Goal: Information Seeking & Learning: Learn about a topic

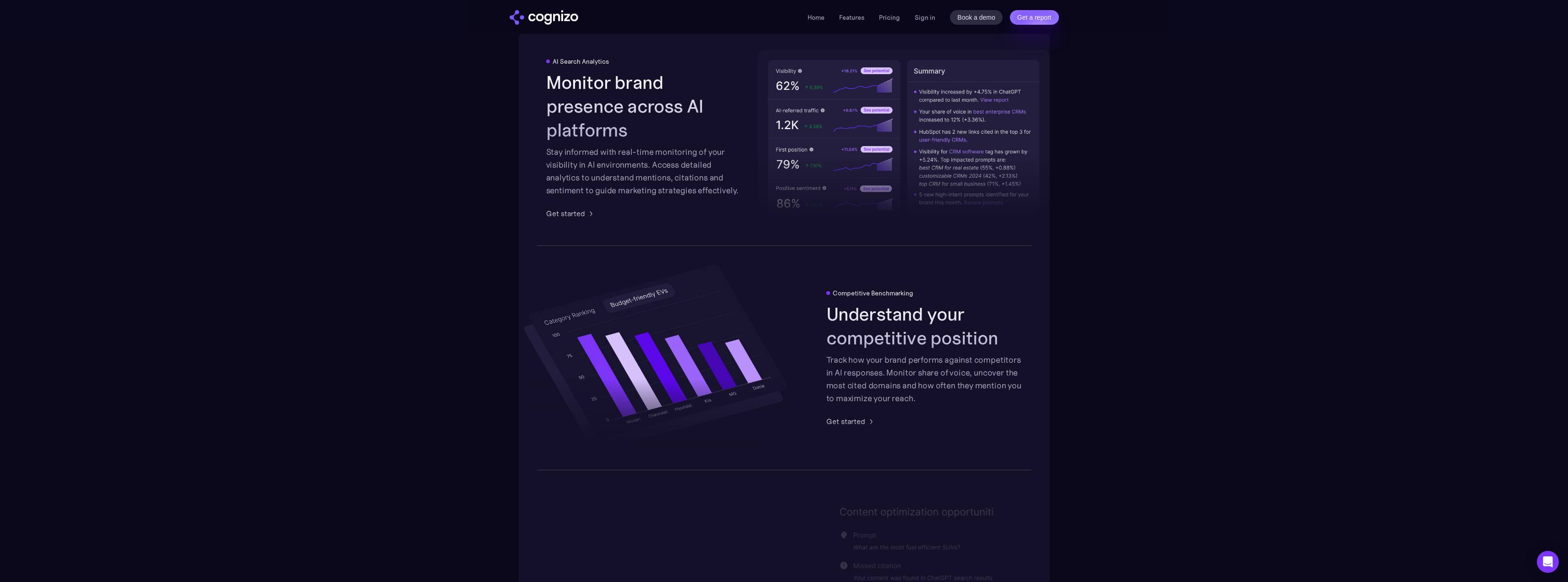
scroll to position [1465, 0]
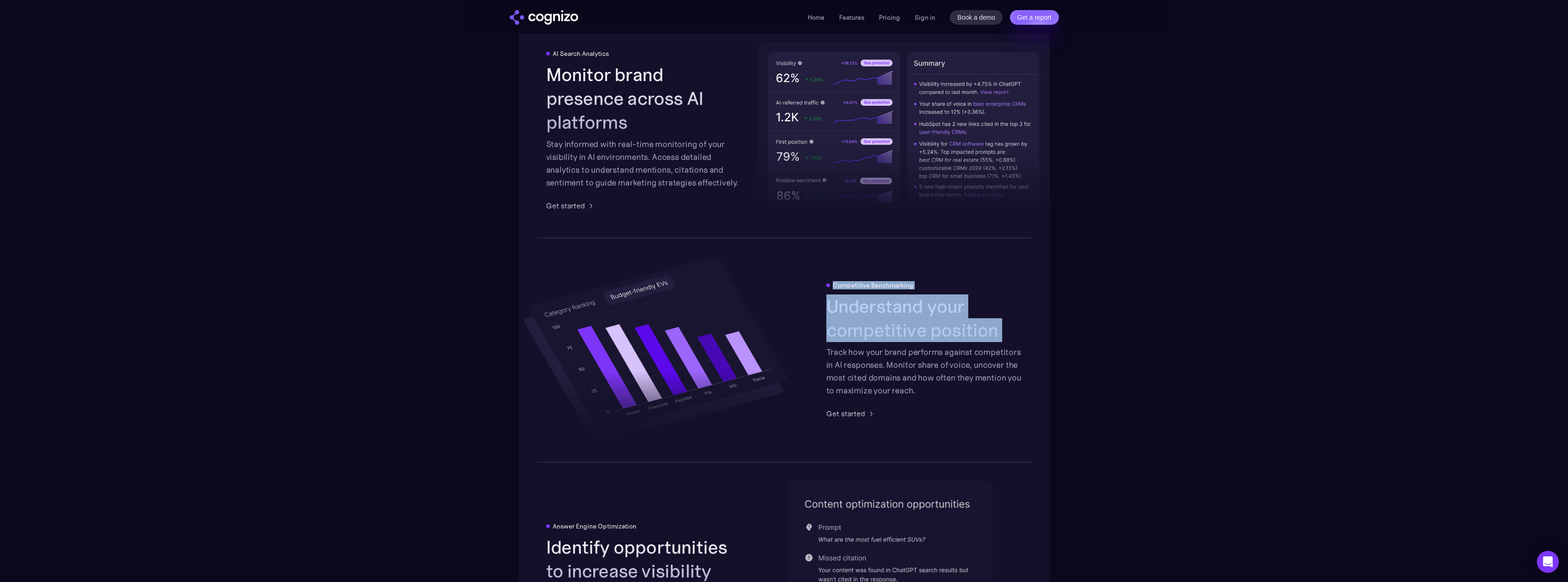
drag, startPoint x: 793, startPoint y: 358, endPoint x: 924, endPoint y: 353, distance: 131.1
click at [833, 358] on div "Competitive Benchmarking Understand your competitive position Track how your br…" at bounding box center [783, 350] width 531 height 225
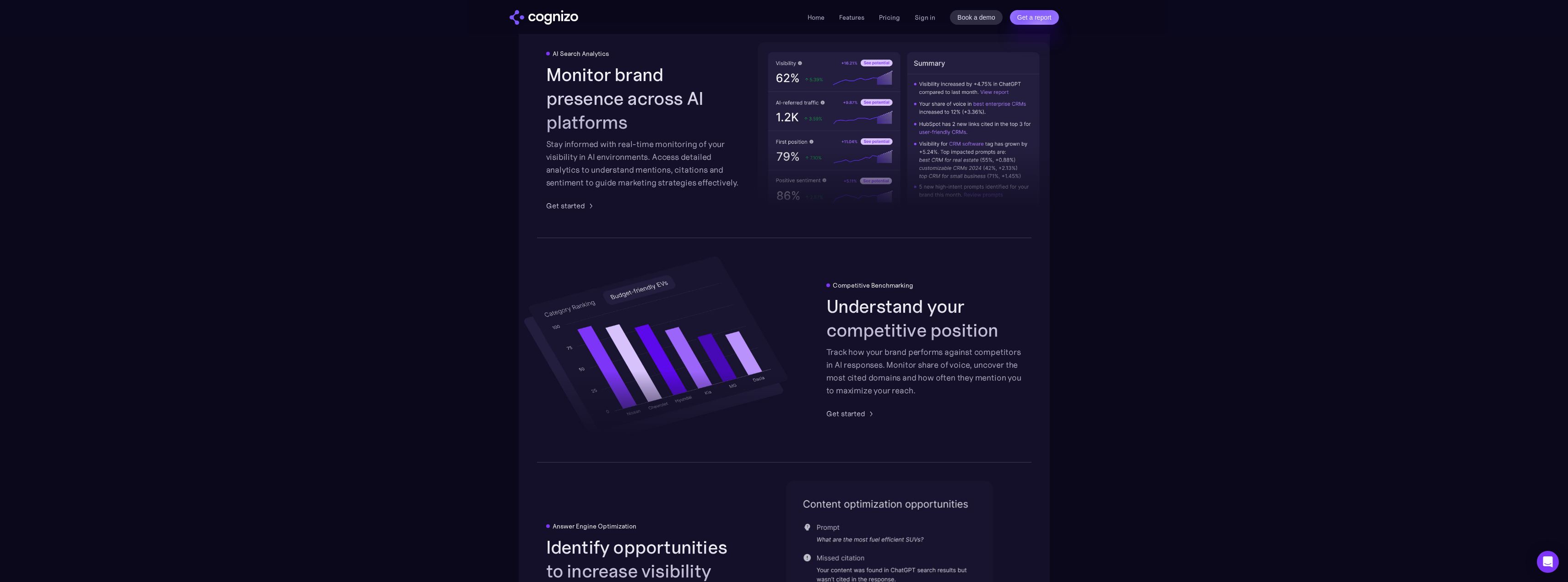
click at [924, 353] on div "Track how your brand performs against competitors in AI responses. Monitor shar…" at bounding box center [924, 371] width 196 height 51
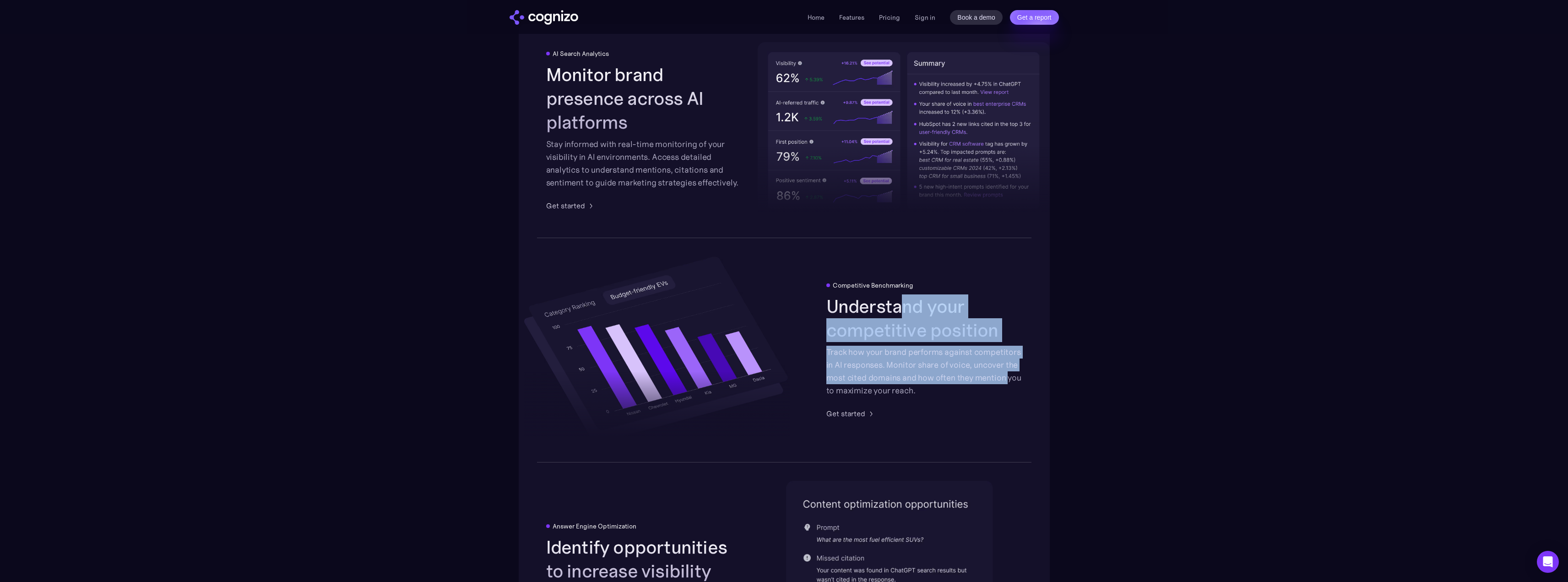
drag, startPoint x: 931, startPoint y: 335, endPoint x: 1016, endPoint y: 380, distance: 96.2
click at [1012, 379] on div "Understand your competitive position Track how your brand performs against comp…" at bounding box center [924, 345] width 196 height 103
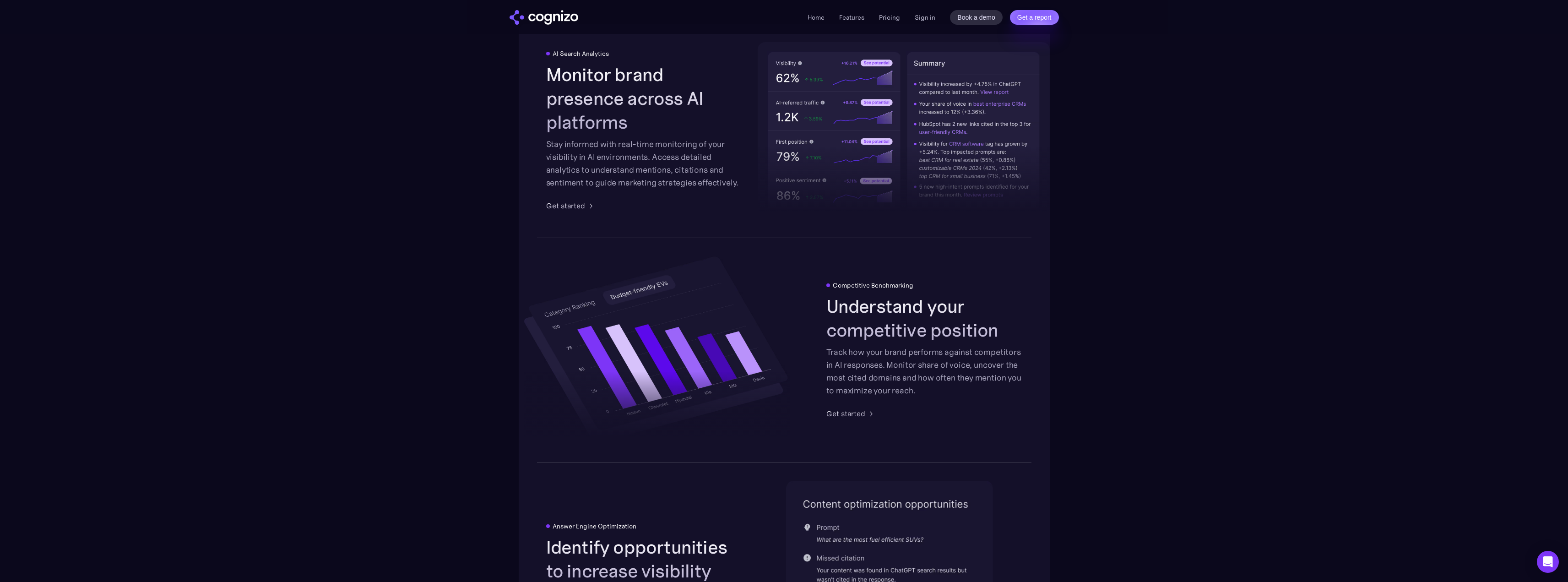
click at [1019, 381] on div "Track how your brand performs against competitors in AI responses. Monitor shar…" at bounding box center [924, 371] width 196 height 51
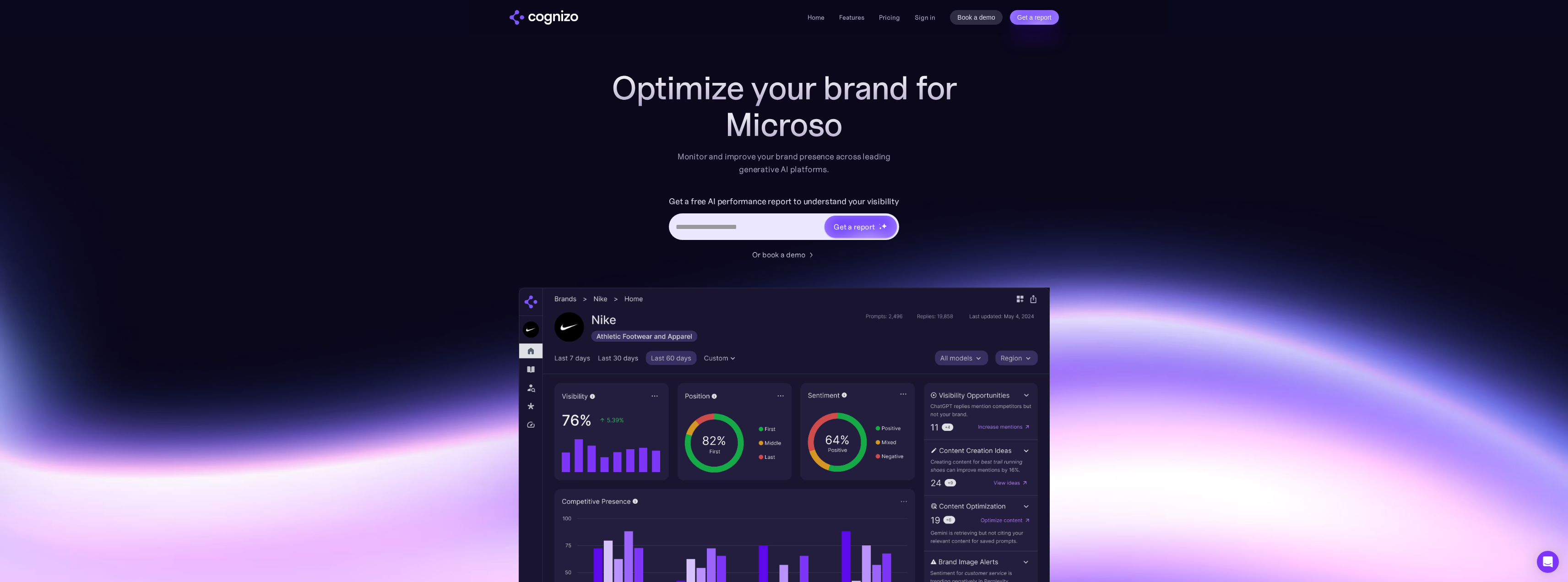
scroll to position [0, 0]
click at [862, 14] on link "Features" at bounding box center [852, 17] width 25 height 9
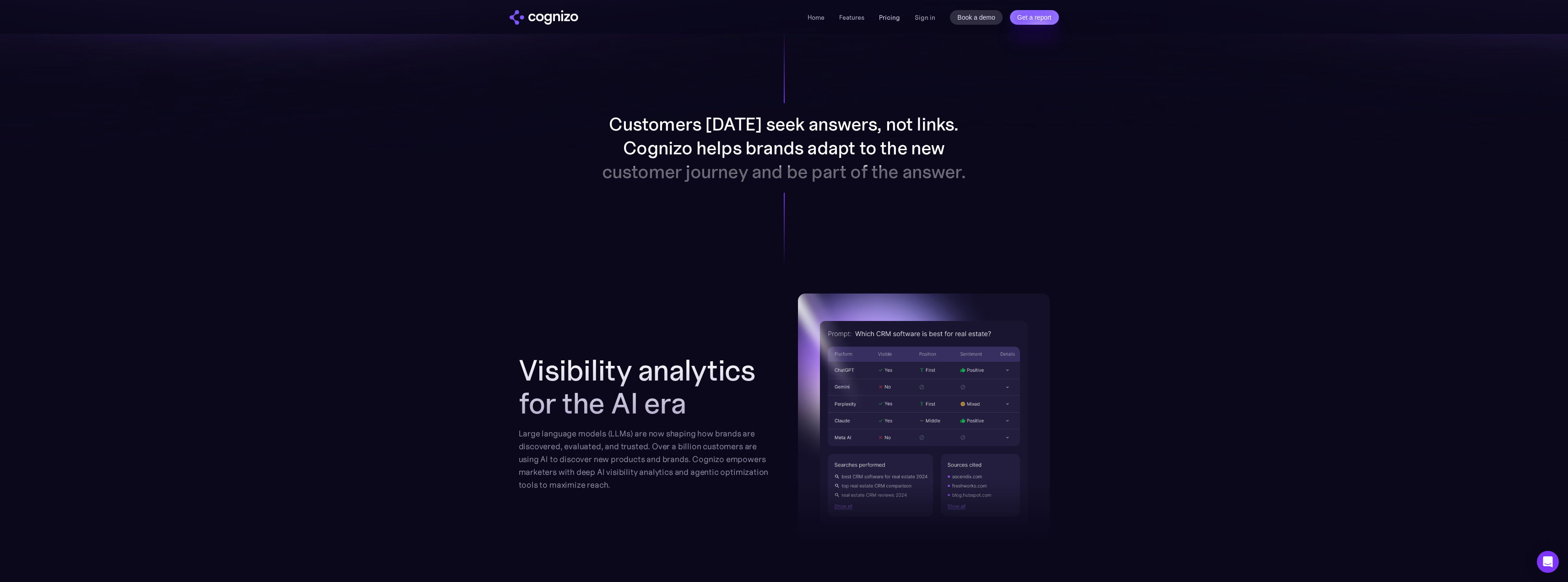
click at [889, 16] on link "Pricing" at bounding box center [889, 17] width 21 height 9
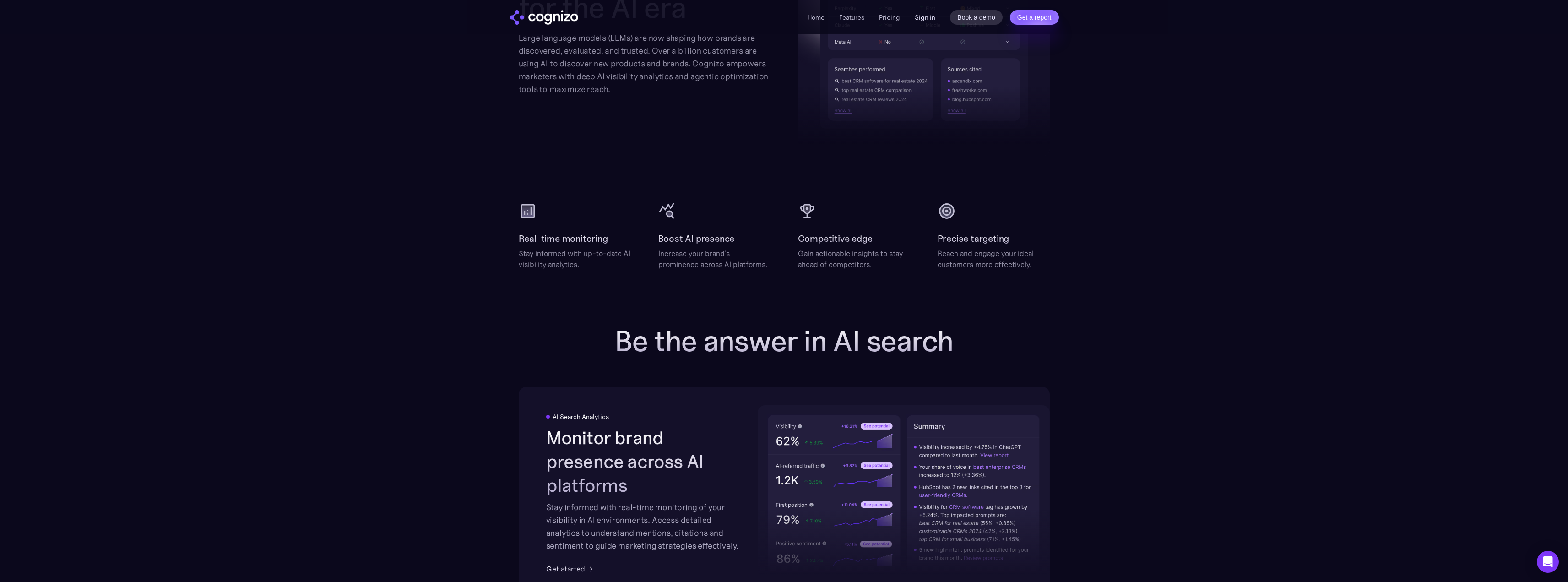
scroll to position [1203, 0]
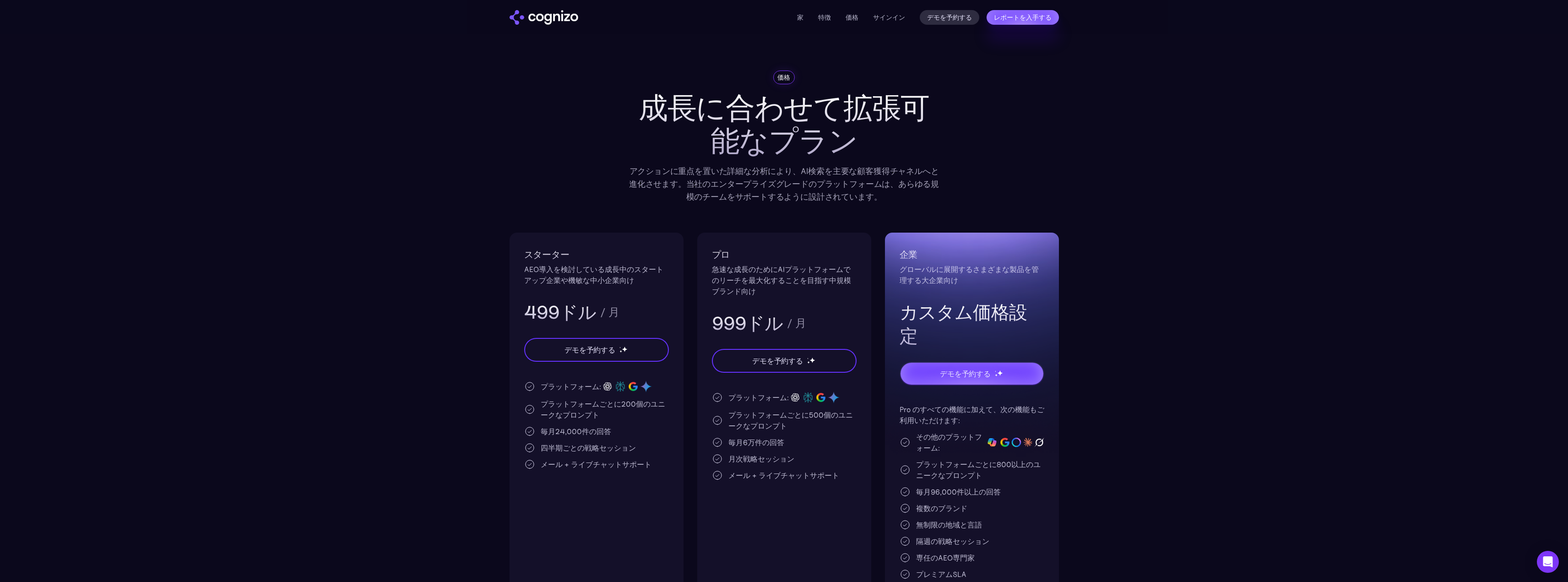
click at [533, 20] on img "家" at bounding box center [544, 17] width 68 height 14
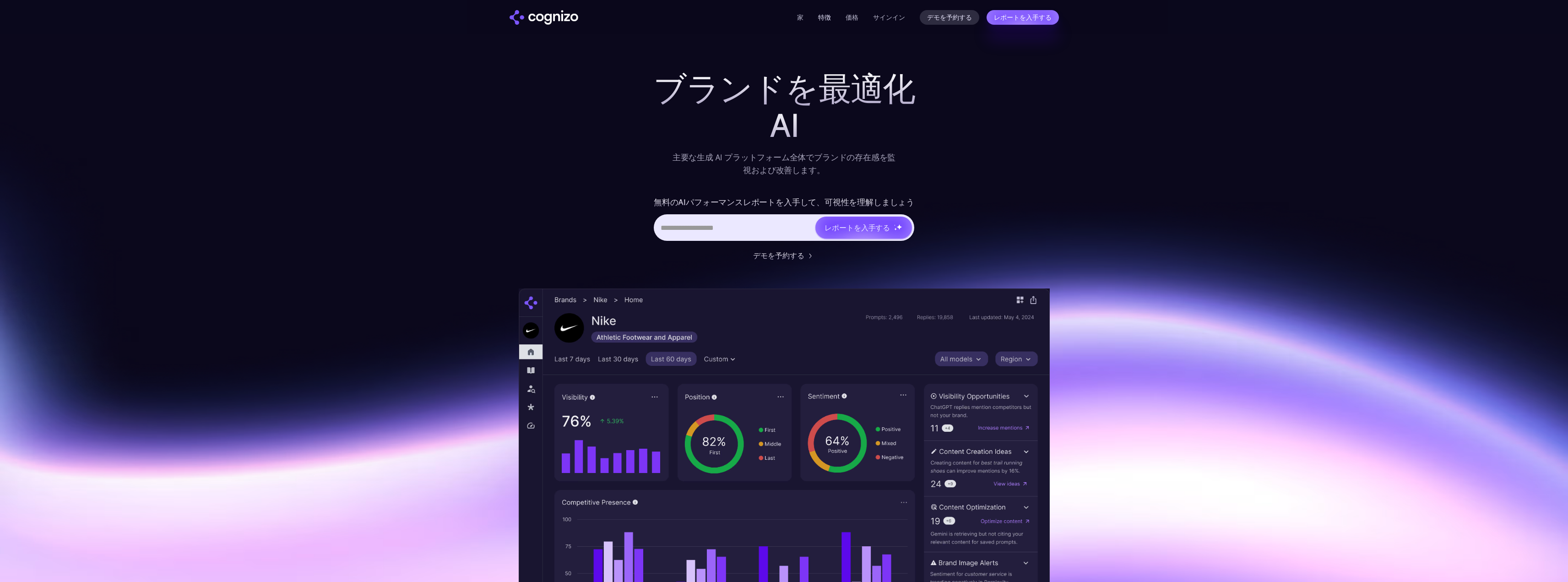
click at [828, 18] on font "特徴" at bounding box center [824, 17] width 12 height 9
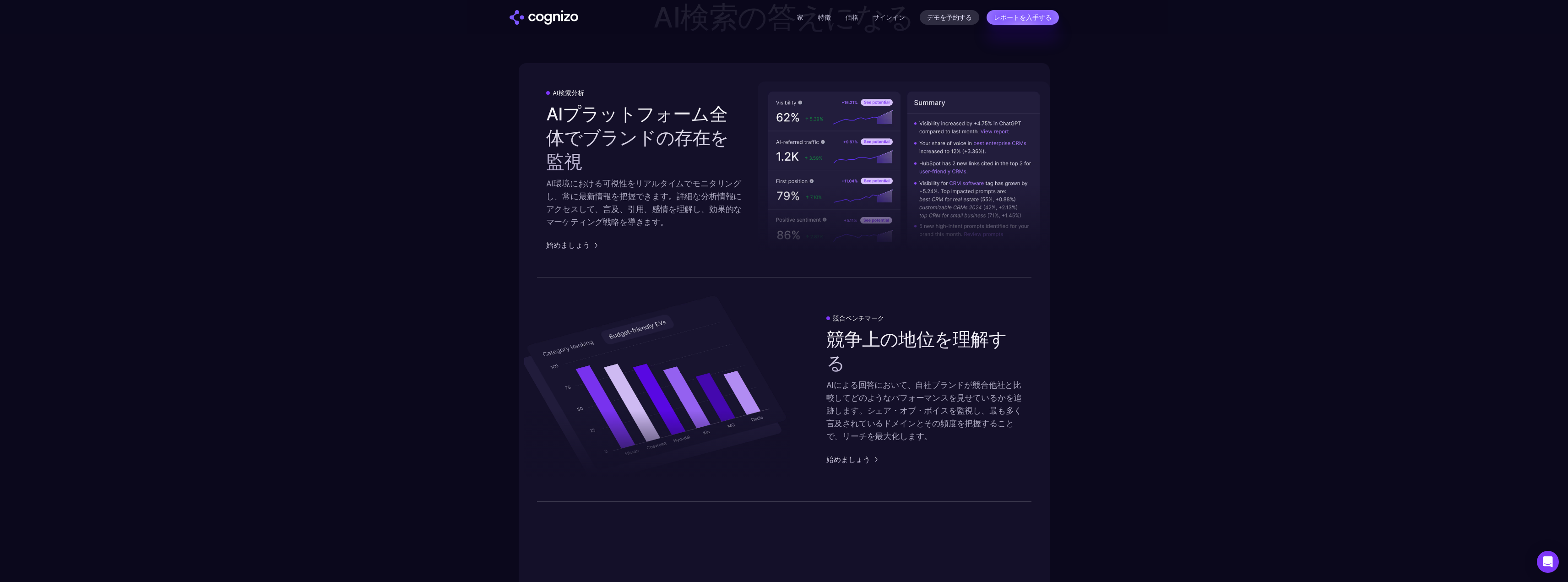
scroll to position [1450, 0]
click at [410, 171] on section "AI検索の答えになる AI検索分析 AIプラットフォーム全体でブランドの存在を監視 AI環境における可視性をリアルタイムでモニタリングし、常に最新情報を把握で…" at bounding box center [784, 379] width 1568 height 758
click at [415, 323] on section "AI検索の答えになる AI検索分析 AIプラットフォーム全体でブランドの存在を監視 AI環境における可視性をリアルタイムでモニタリングし、常に最新情報を把握で…" at bounding box center [784, 379] width 1568 height 758
